Goal: Task Accomplishment & Management: Manage account settings

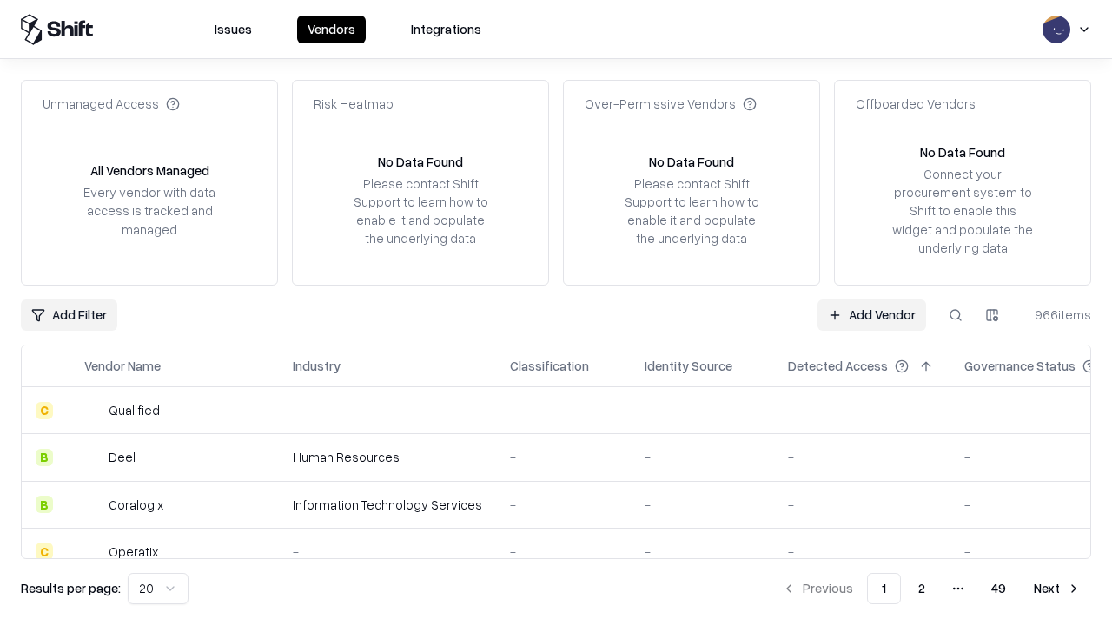
click at [871, 314] on link "Add Vendor" at bounding box center [871, 315] width 109 height 31
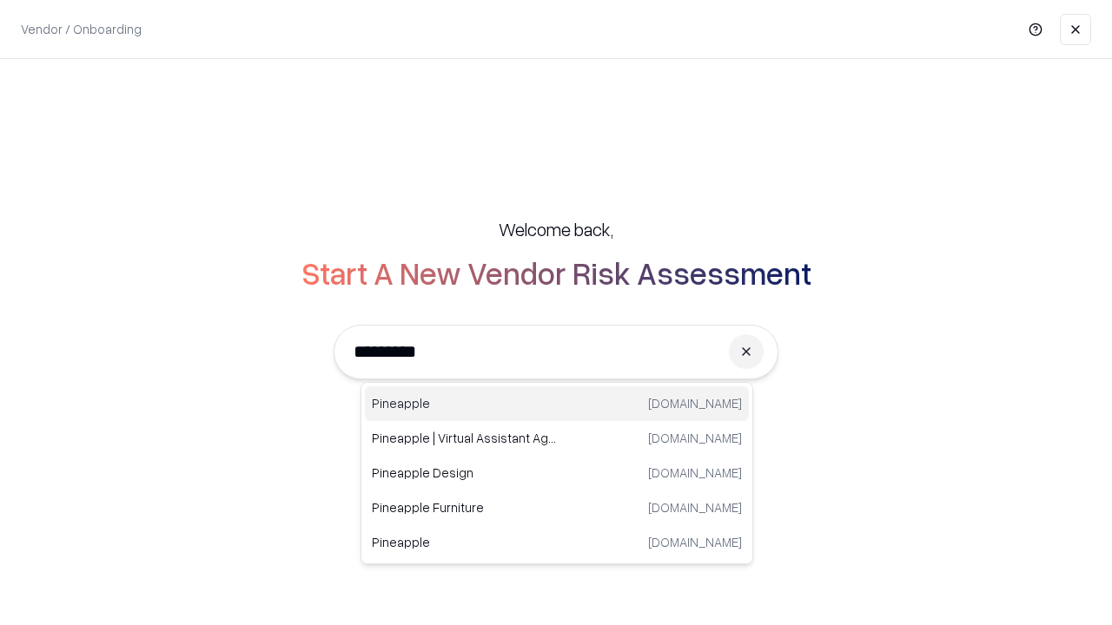
click at [557, 404] on div "Pineapple pineappleenergy.com" at bounding box center [557, 404] width 384 height 35
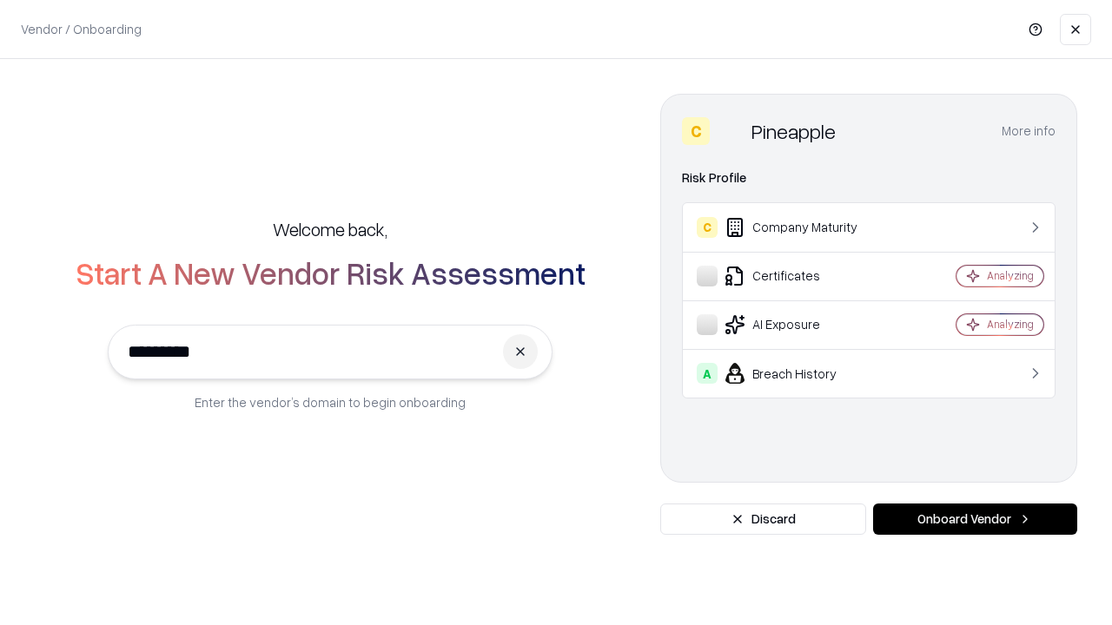
type input "*********"
click at [975, 519] on button "Onboard Vendor" at bounding box center [975, 519] width 204 height 31
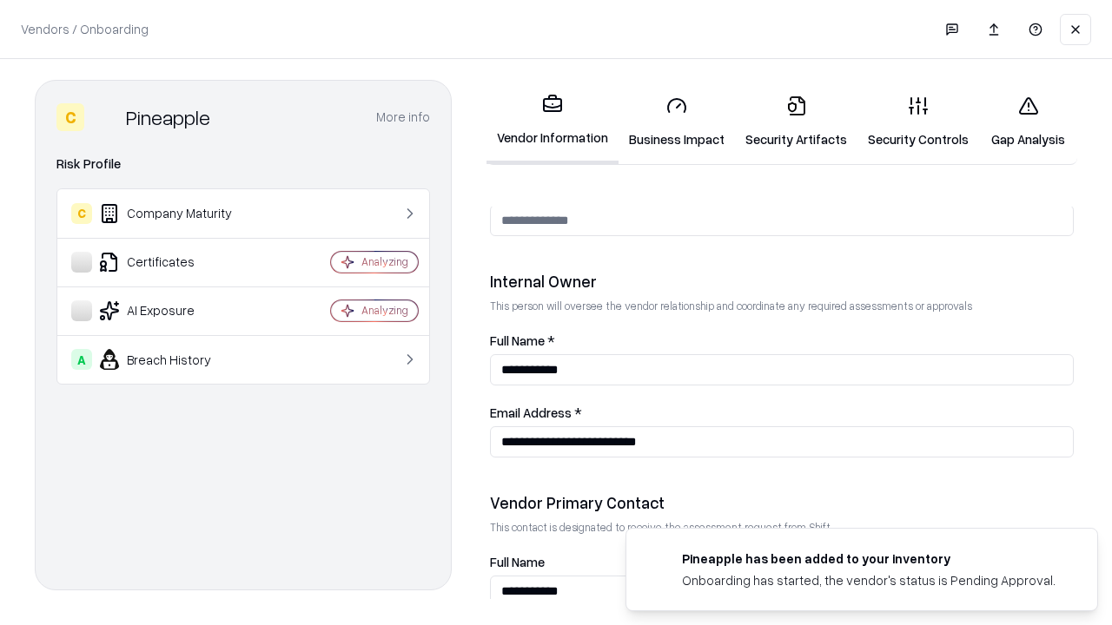
scroll to position [900, 0]
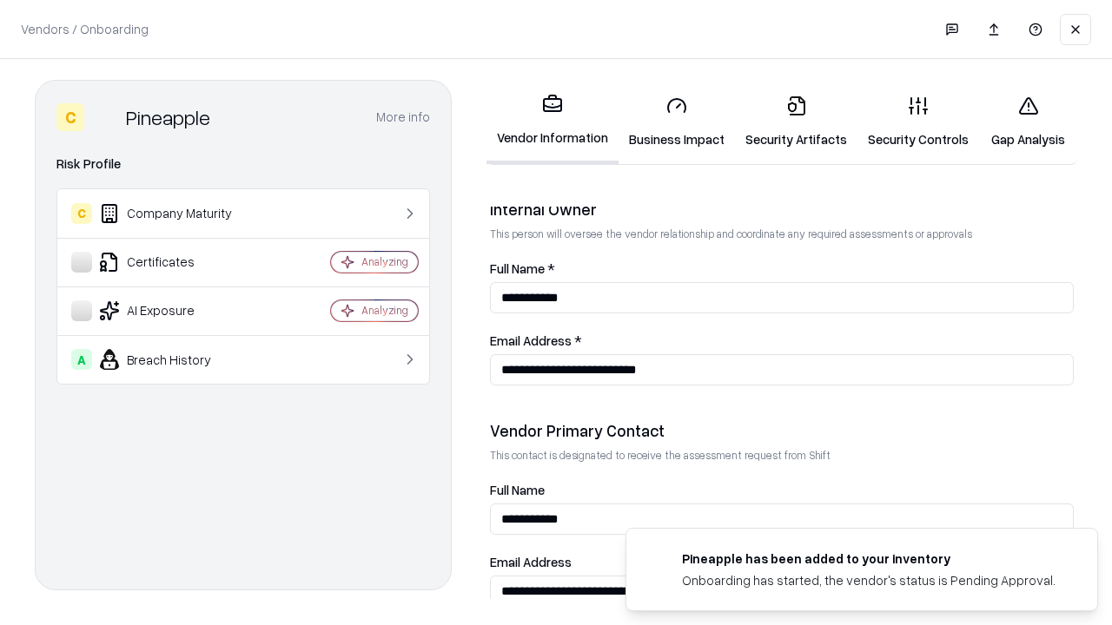
click at [677, 122] on link "Business Impact" at bounding box center [677, 122] width 116 height 81
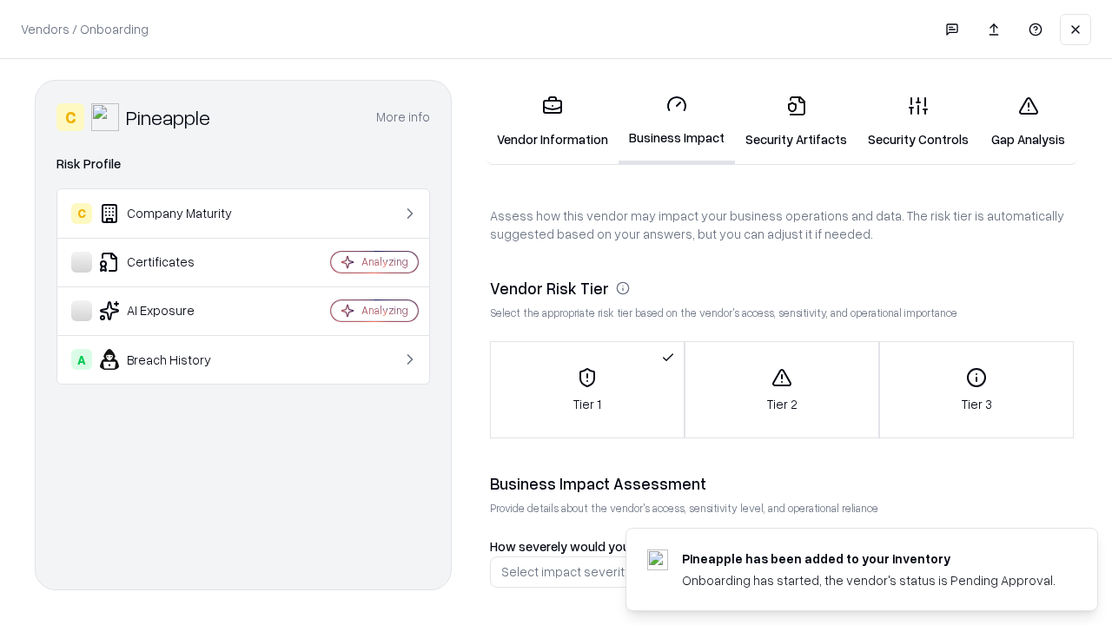
click at [796, 122] on link "Security Artifacts" at bounding box center [796, 122] width 122 height 81
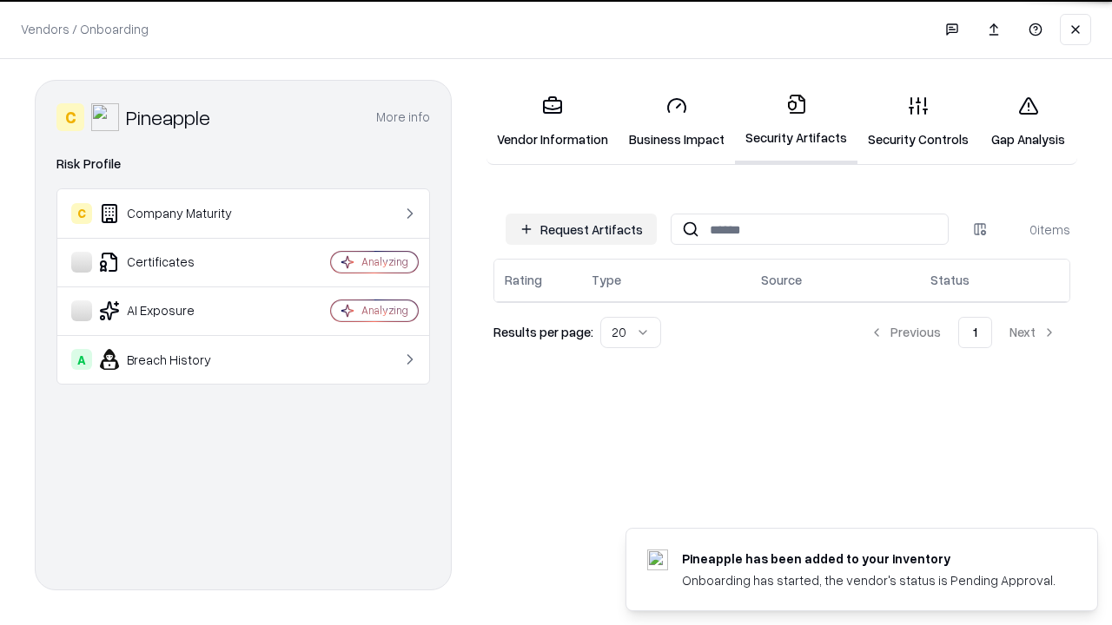
click at [581, 229] on button "Request Artifacts" at bounding box center [581, 229] width 151 height 31
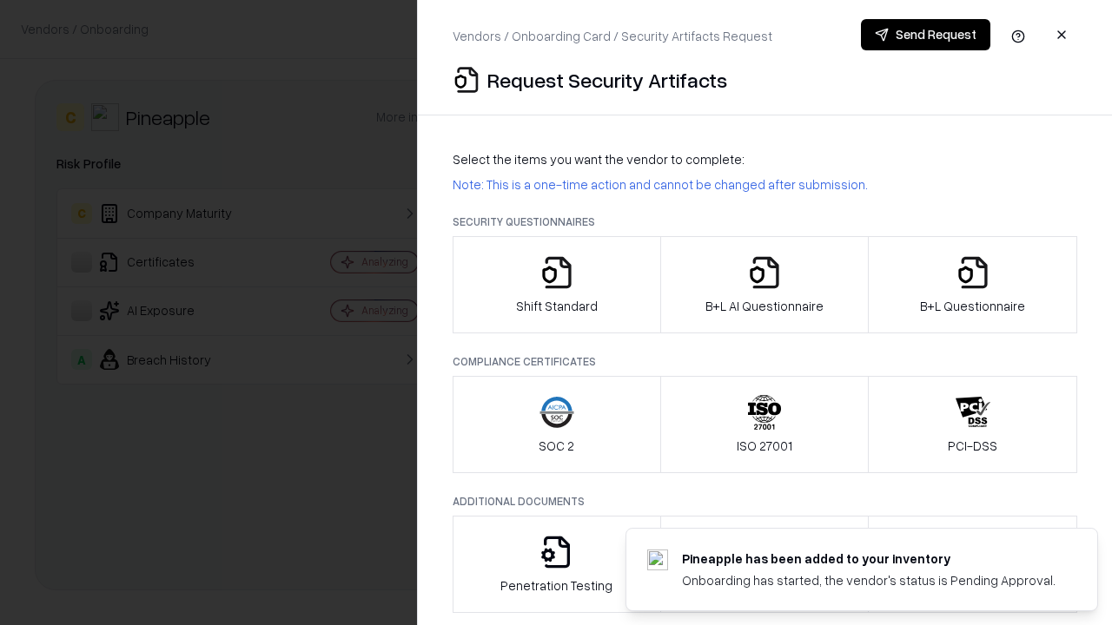
click at [556, 285] on icon "button" at bounding box center [556, 272] width 35 height 35
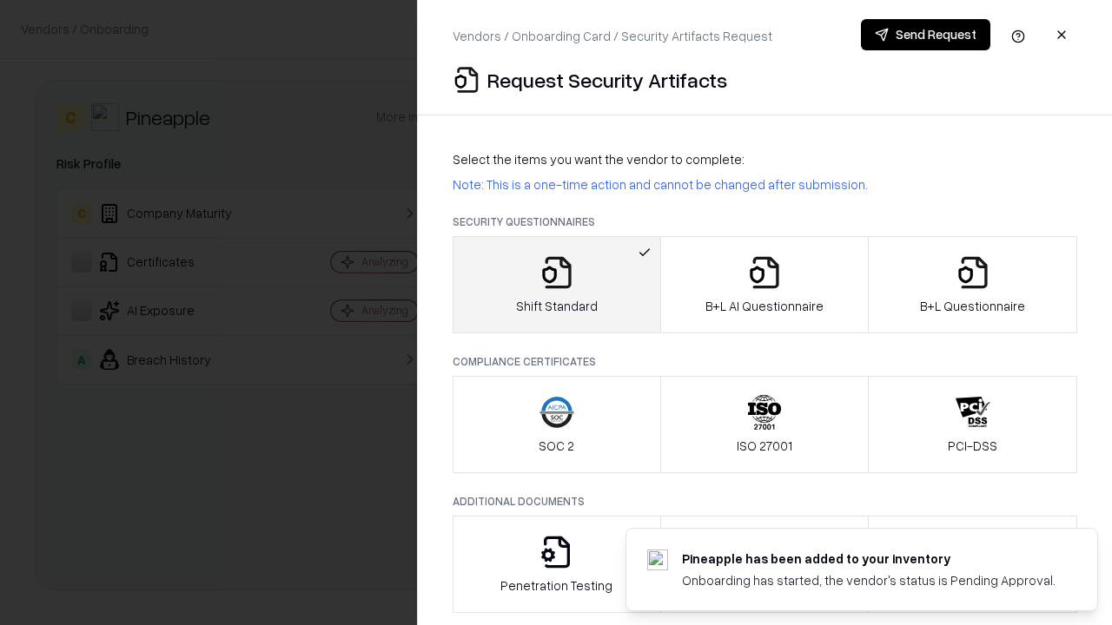
click at [925, 35] on button "Send Request" at bounding box center [925, 34] width 129 height 31
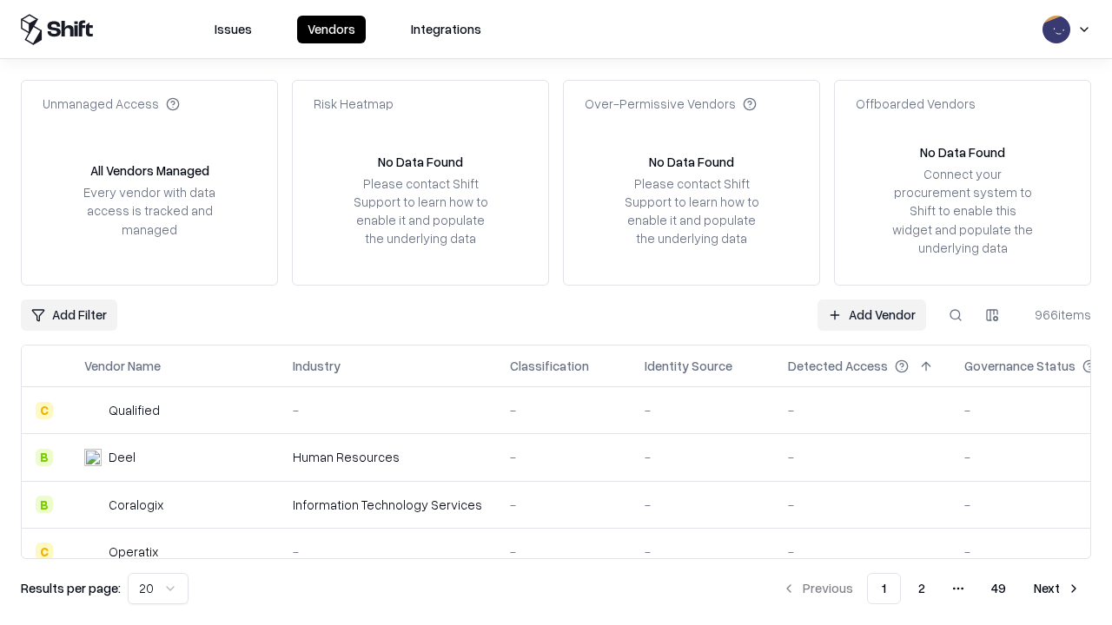
click at [956, 314] on button at bounding box center [955, 315] width 31 height 31
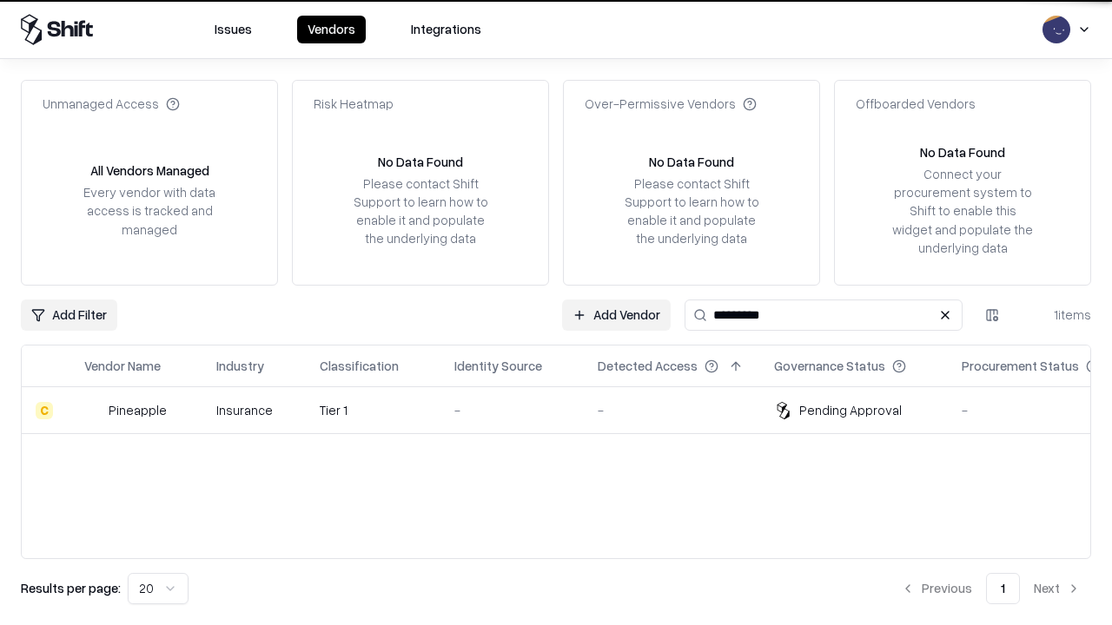
type input "*********"
click at [566, 410] on div "-" at bounding box center [512, 410] width 116 height 18
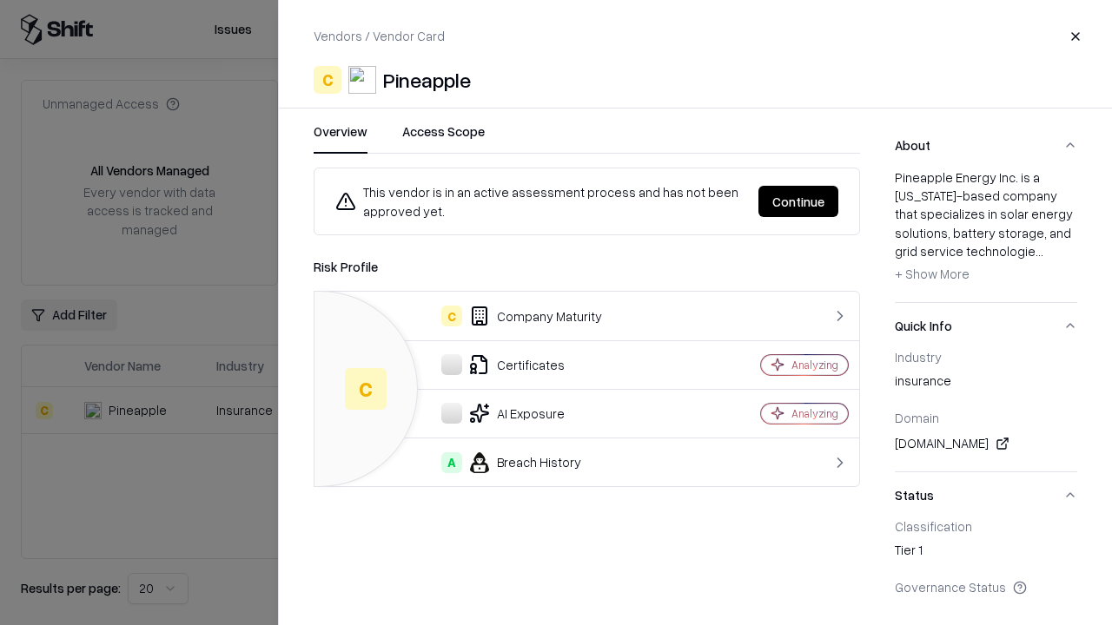
click at [798, 202] on button "Continue" at bounding box center [798, 201] width 80 height 31
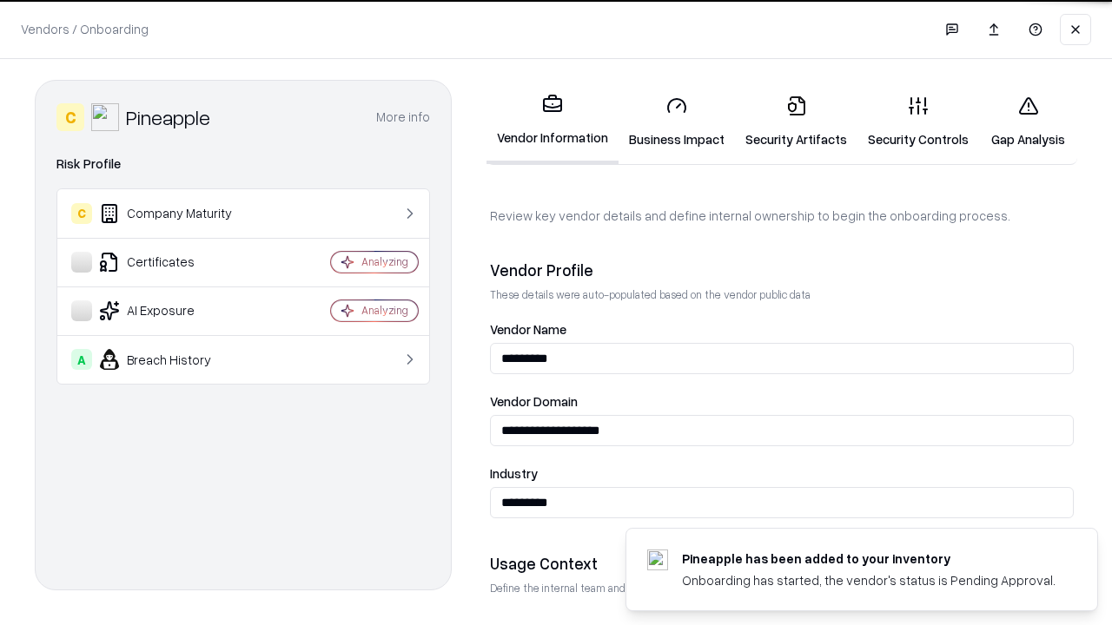
click at [796, 122] on link "Security Artifacts" at bounding box center [796, 122] width 122 height 81
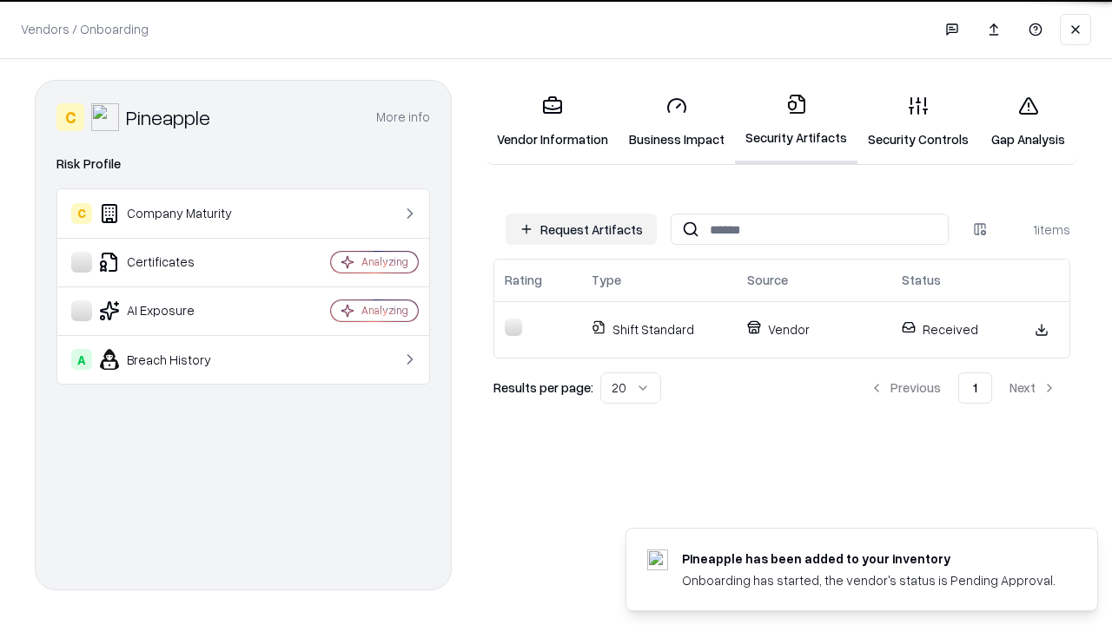
click at [918, 122] on link "Security Controls" at bounding box center [918, 122] width 122 height 81
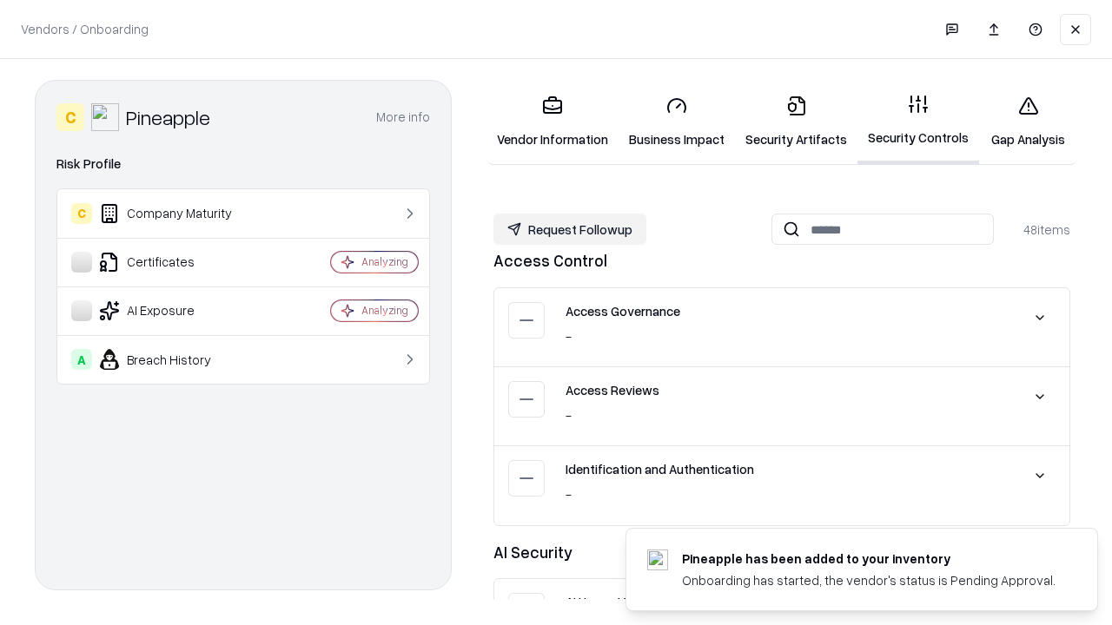
click at [570, 229] on button "Request Followup" at bounding box center [569, 229] width 153 height 31
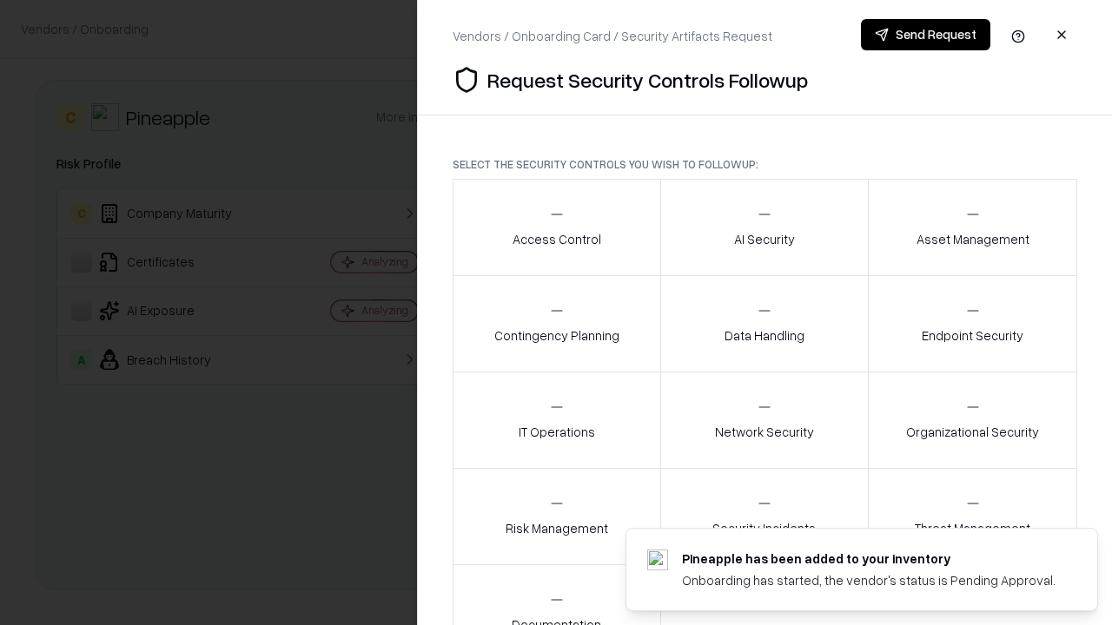
click at [556, 228] on div "Access Control" at bounding box center [557, 227] width 89 height 43
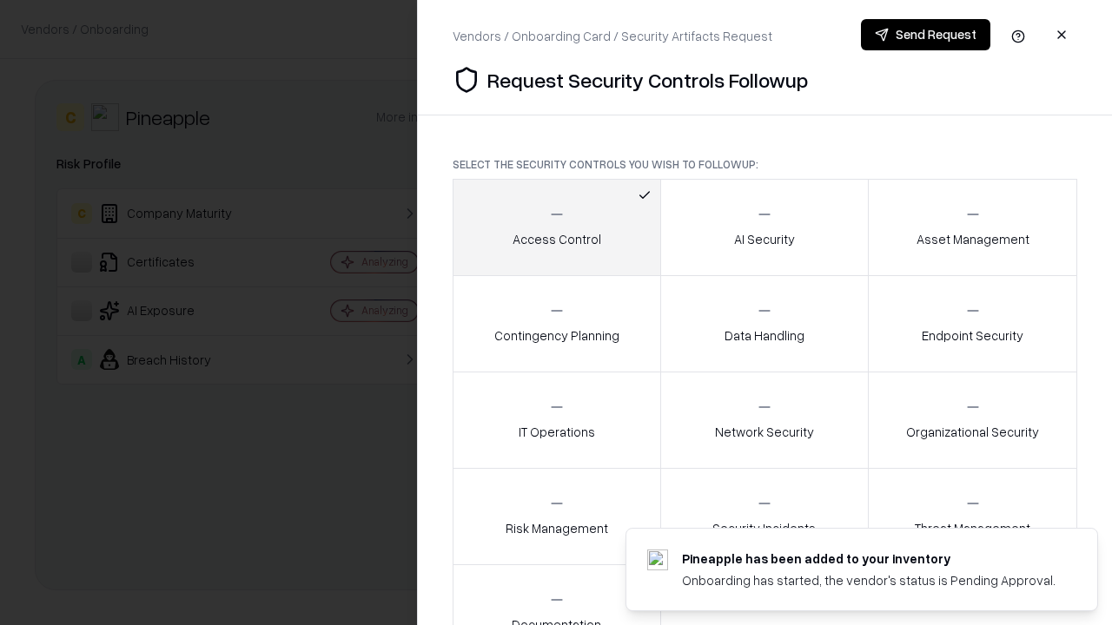
click at [925, 35] on button "Send Request" at bounding box center [925, 34] width 129 height 31
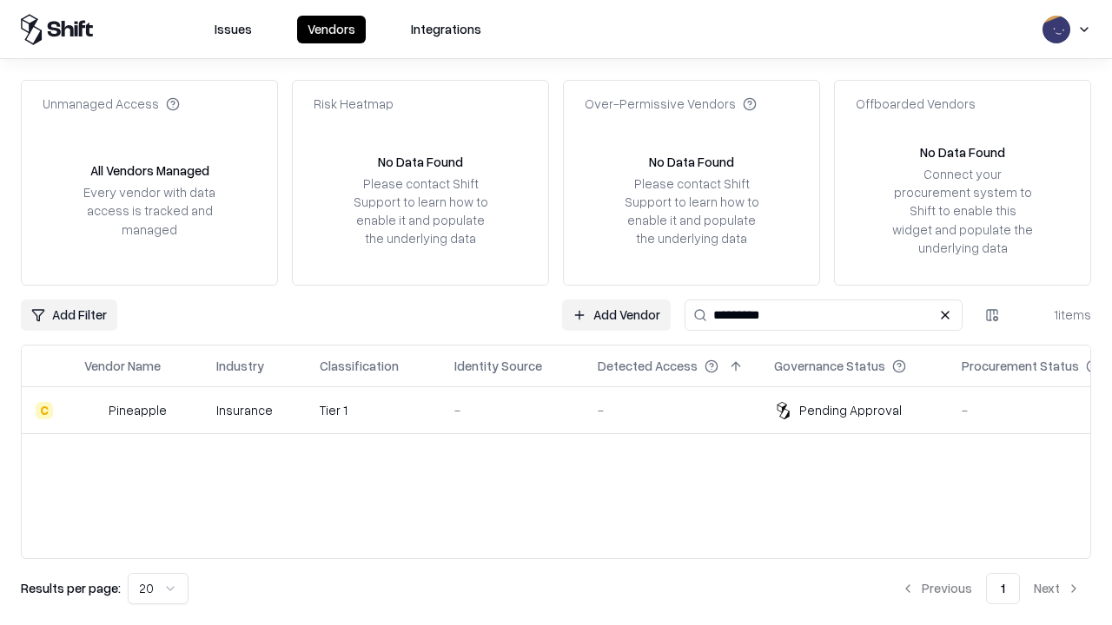
type input "*********"
click at [566, 410] on div "-" at bounding box center [512, 410] width 116 height 18
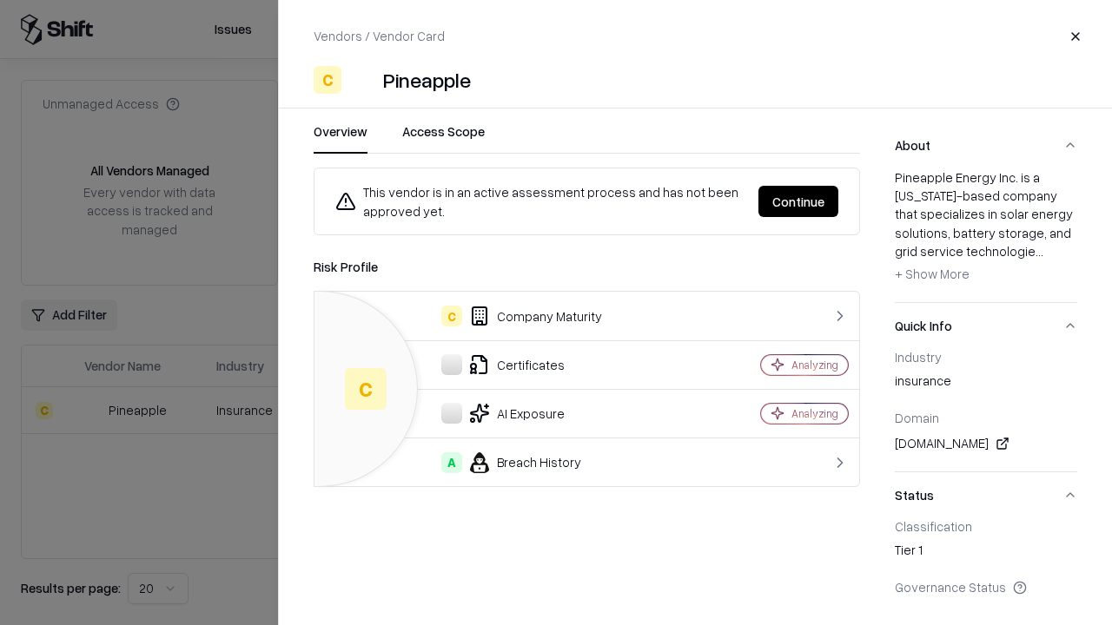
click at [798, 202] on button "Continue" at bounding box center [798, 201] width 80 height 31
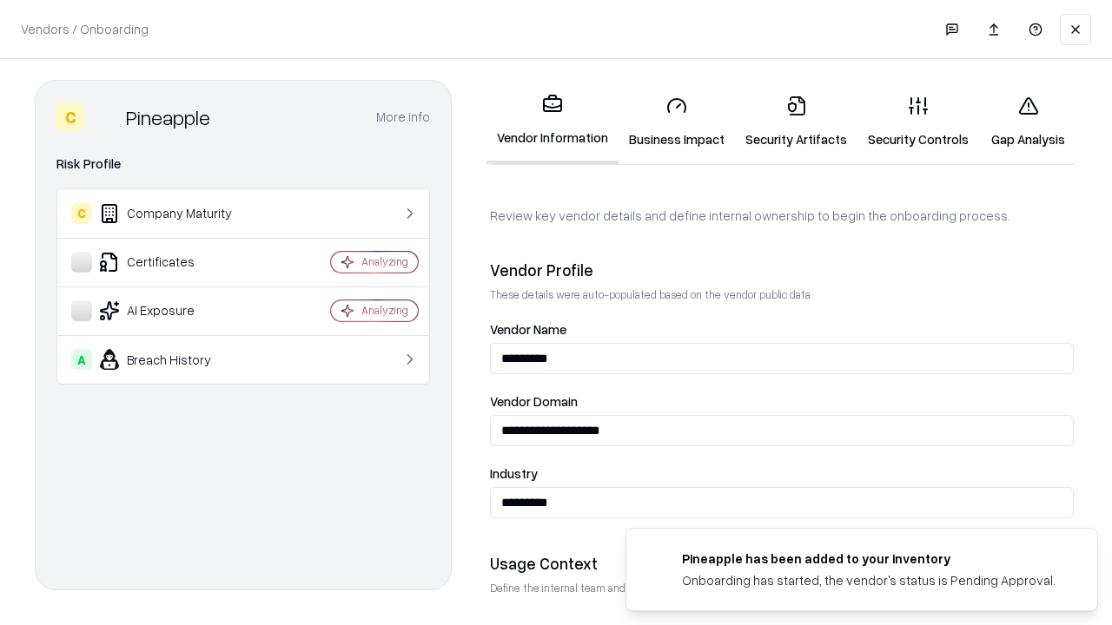
click at [1028, 122] on link "Gap Analysis" at bounding box center [1028, 122] width 98 height 81
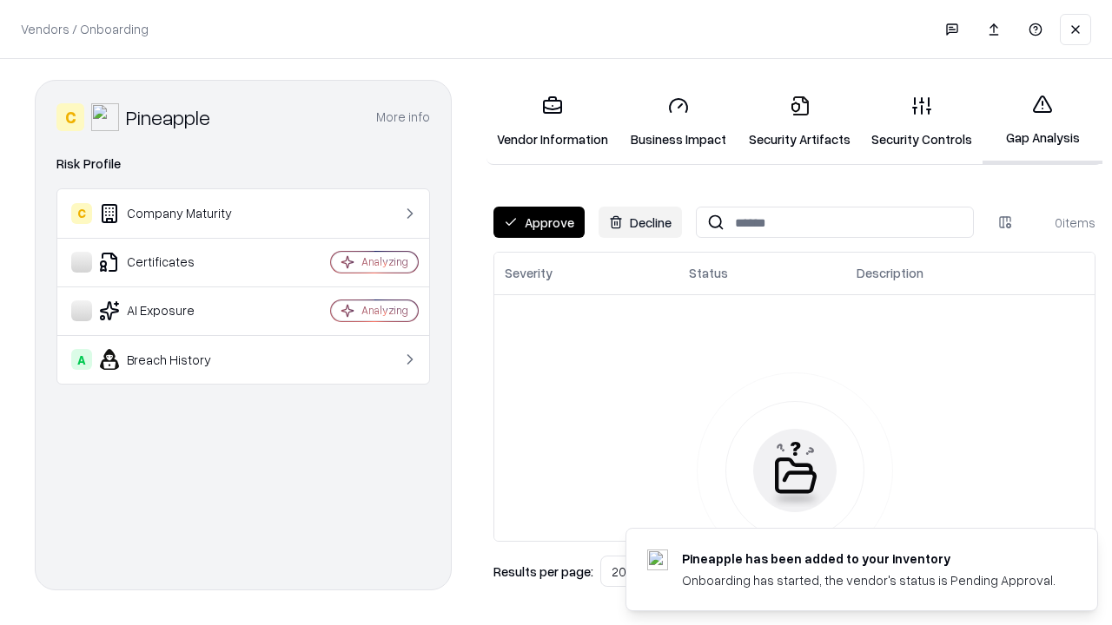
click at [539, 222] on button "Approve" at bounding box center [538, 222] width 91 height 31
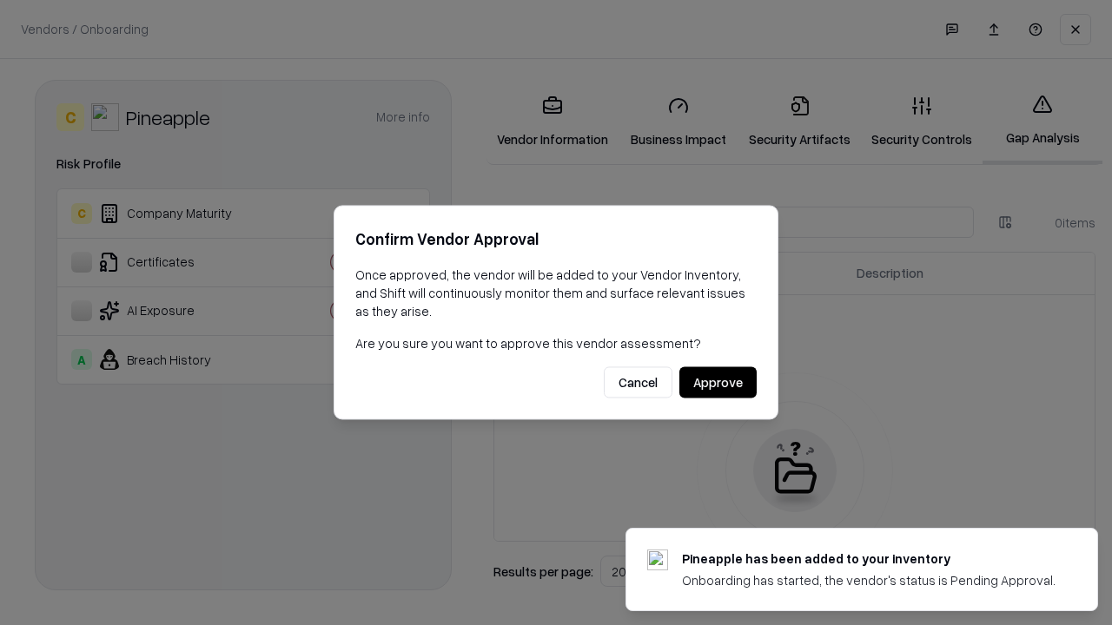
click at [718, 382] on button "Approve" at bounding box center [717, 382] width 77 height 31
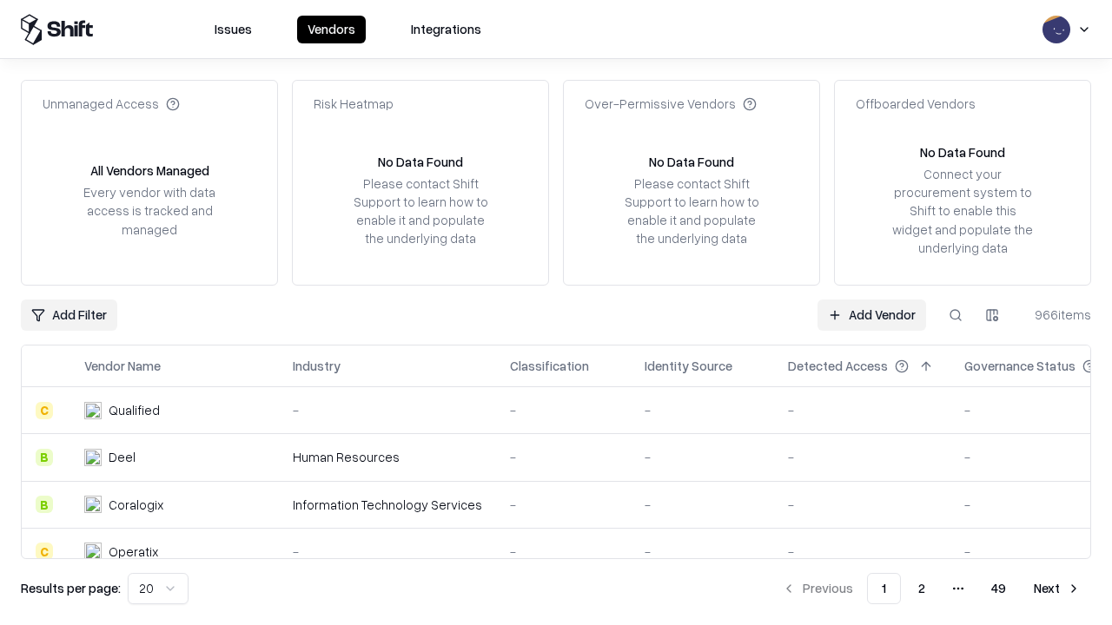
type input "*********"
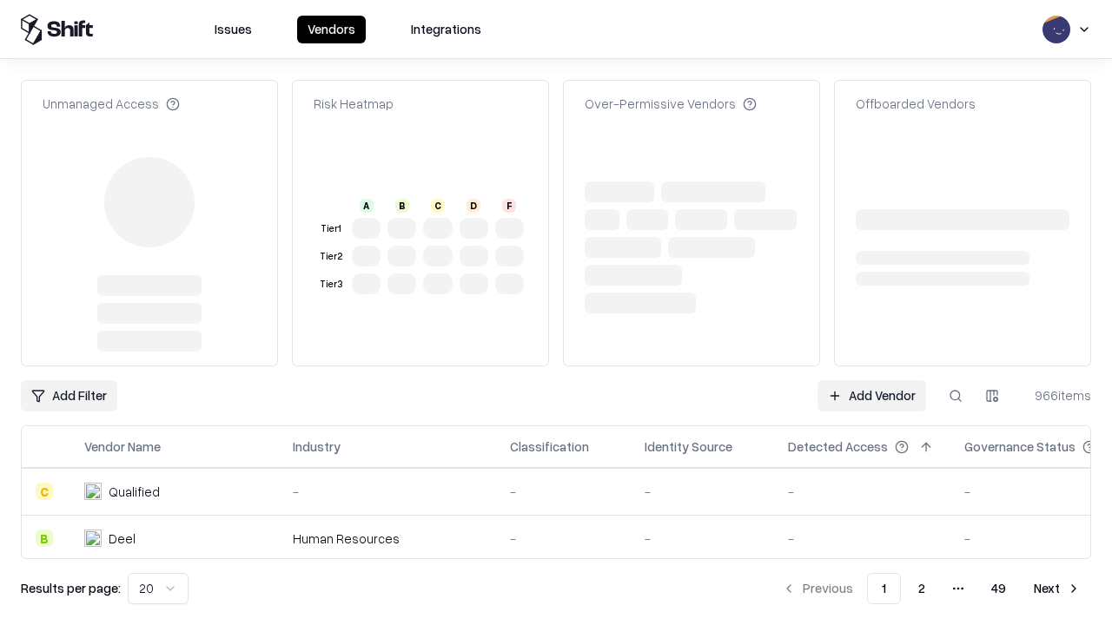
click at [871, 380] on link "Add Vendor" at bounding box center [871, 395] width 109 height 31
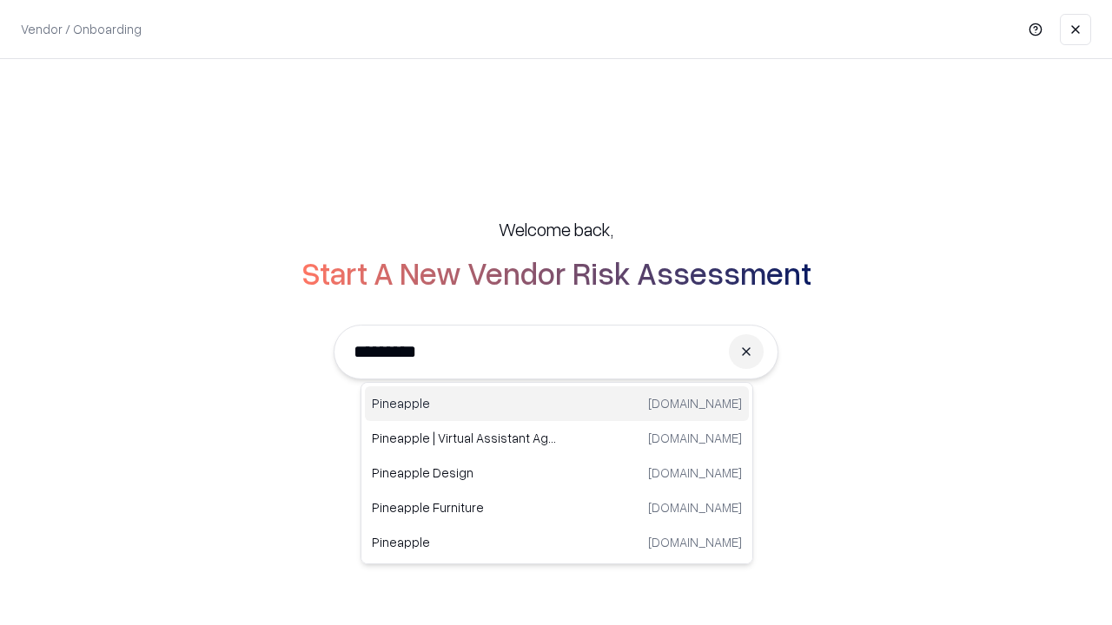
click at [557, 404] on div "Pineapple [DOMAIN_NAME]" at bounding box center [557, 404] width 384 height 35
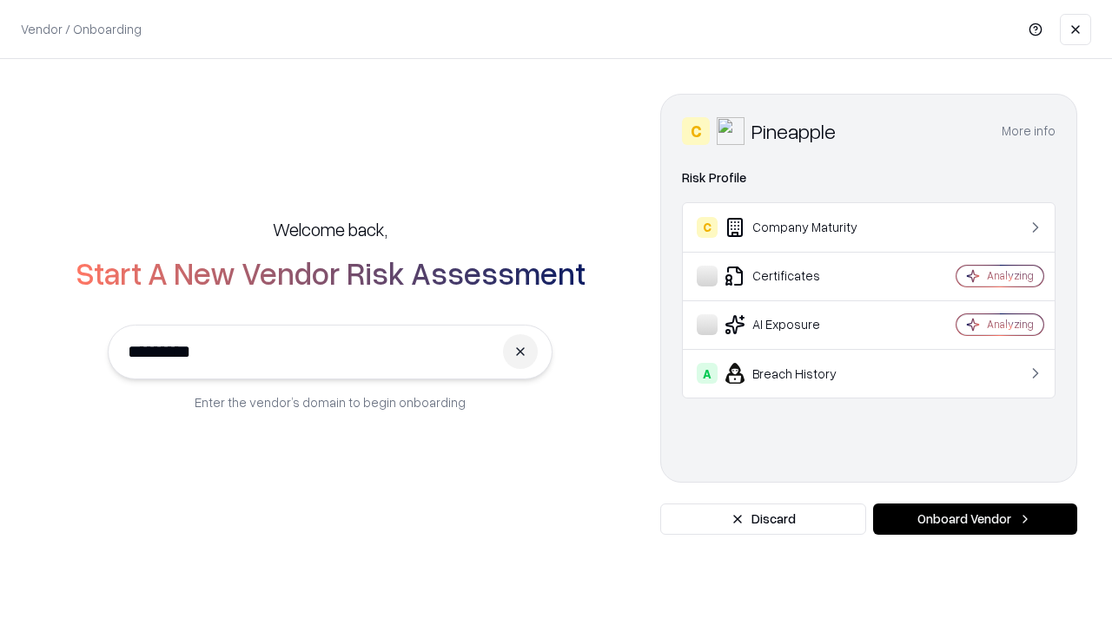
type input "*********"
click at [975, 519] on button "Onboard Vendor" at bounding box center [975, 519] width 204 height 31
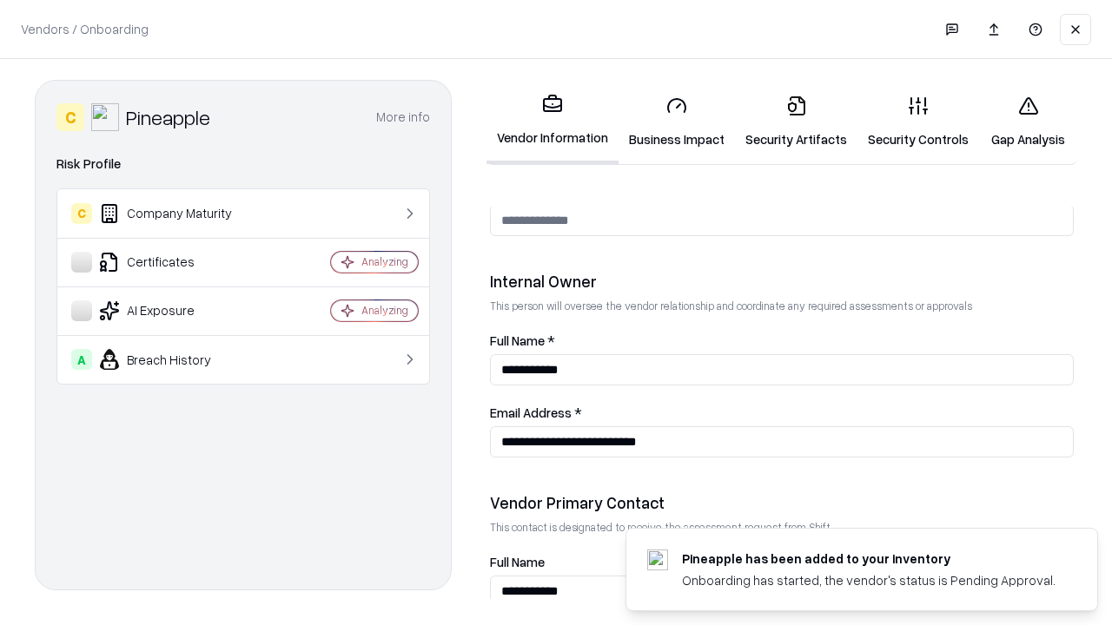
scroll to position [900, 0]
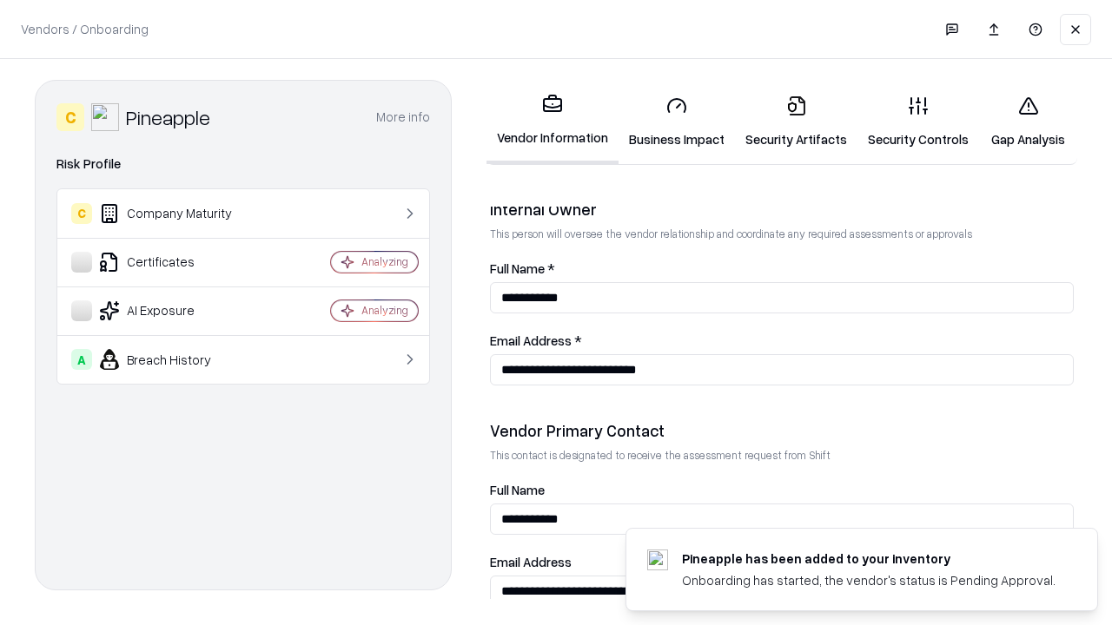
click at [1028, 122] on link "Gap Analysis" at bounding box center [1028, 122] width 98 height 81
